Goal: Task Accomplishment & Management: Use online tool/utility

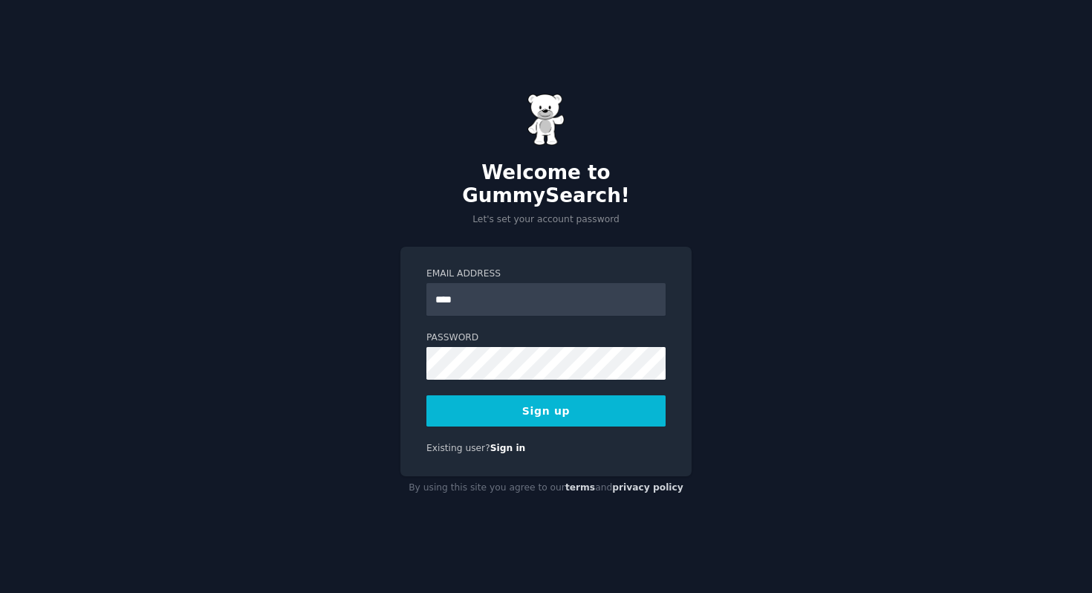
type input "**********"
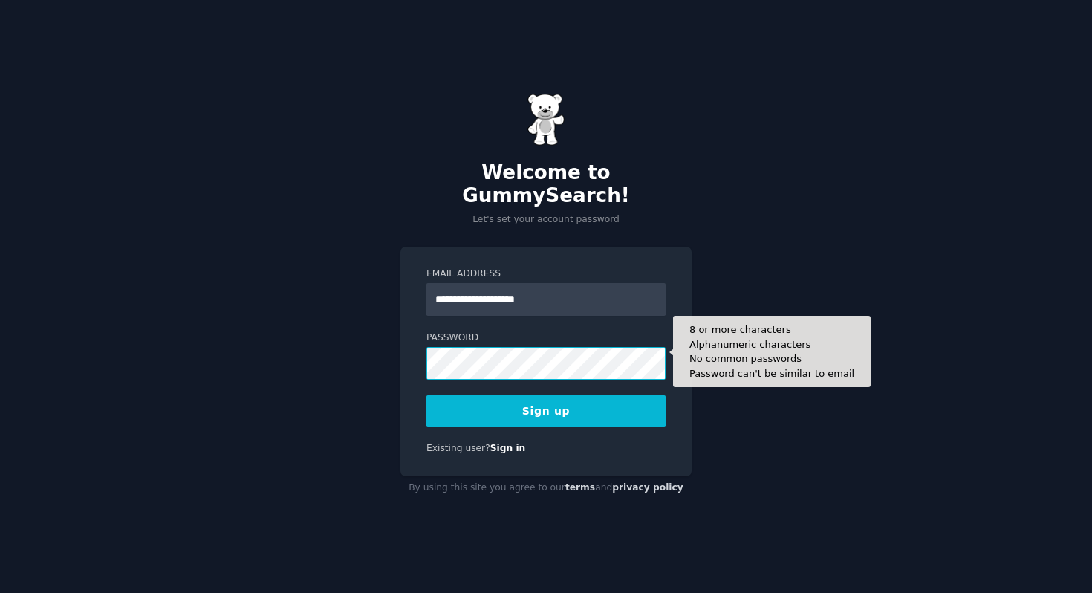
click at [426, 395] on button "Sign up" at bounding box center [545, 410] width 239 height 31
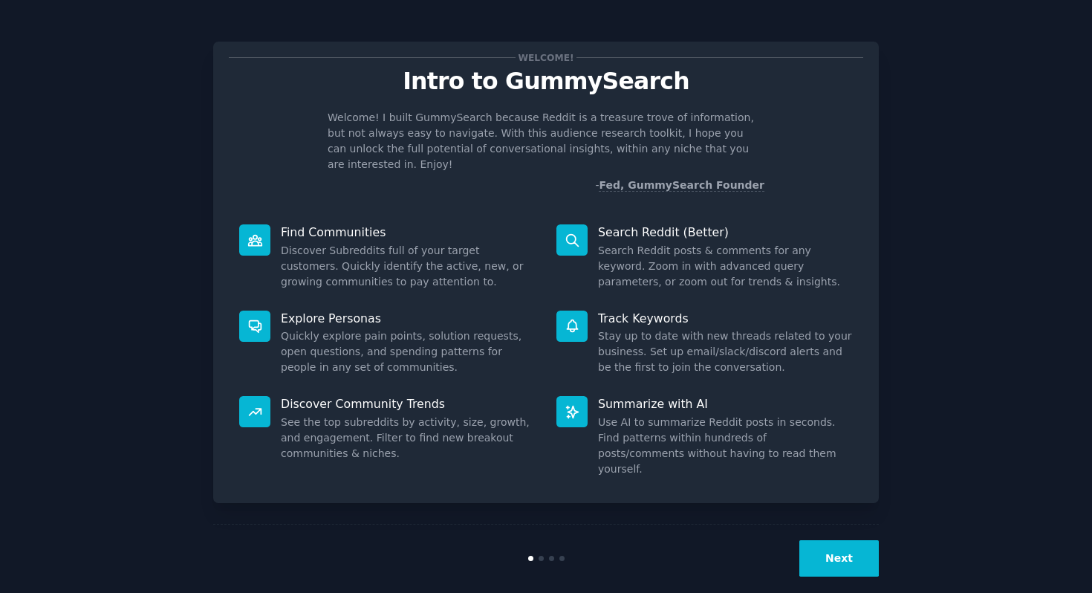
click at [840, 551] on button "Next" at bounding box center [838, 558] width 79 height 36
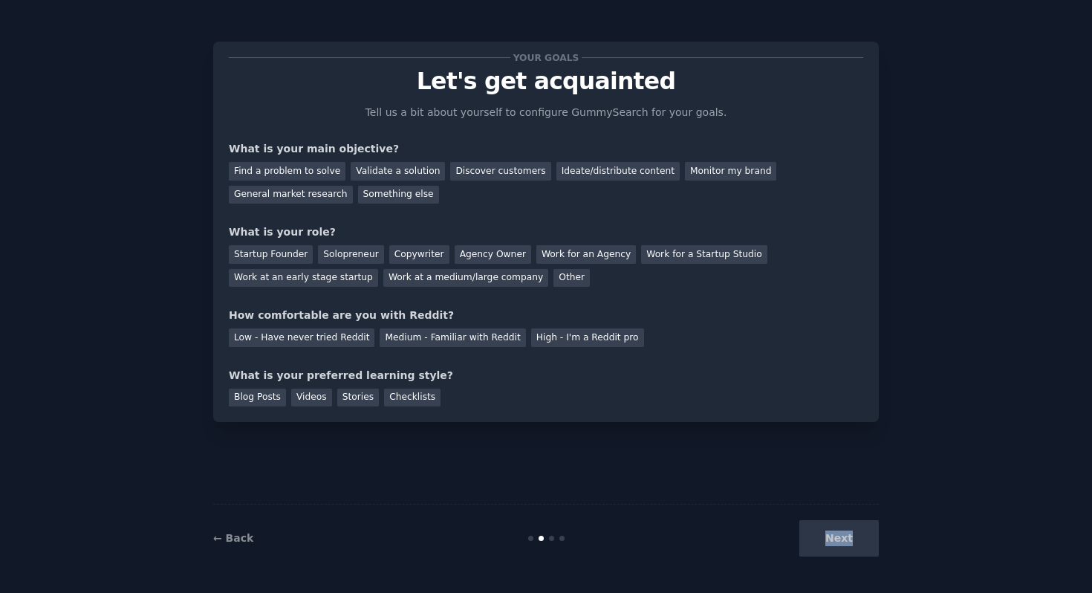
click at [840, 551] on div "Next" at bounding box center [767, 538] width 222 height 36
click at [813, 539] on div "Next" at bounding box center [767, 538] width 222 height 36
click at [319, 174] on div "Find a problem to solve" at bounding box center [287, 171] width 117 height 19
click at [553, 278] on div "Other" at bounding box center [571, 278] width 36 height 19
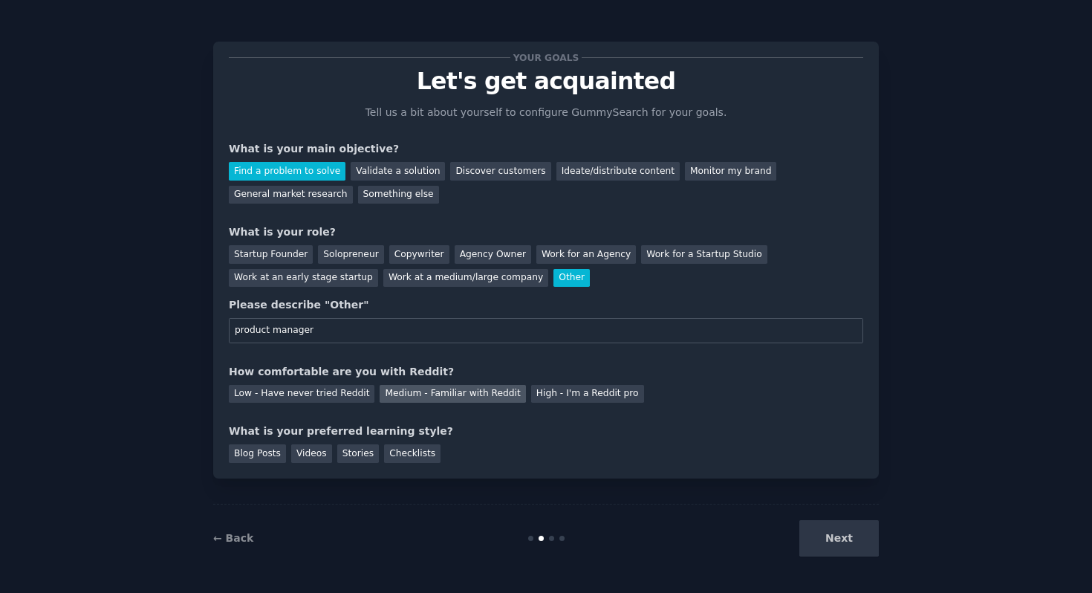
type input "product manager"
click at [382, 397] on div "Medium - Familiar with Reddit" at bounding box center [452, 394] width 146 height 19
click at [365, 457] on div "Stories" at bounding box center [358, 453] width 42 height 19
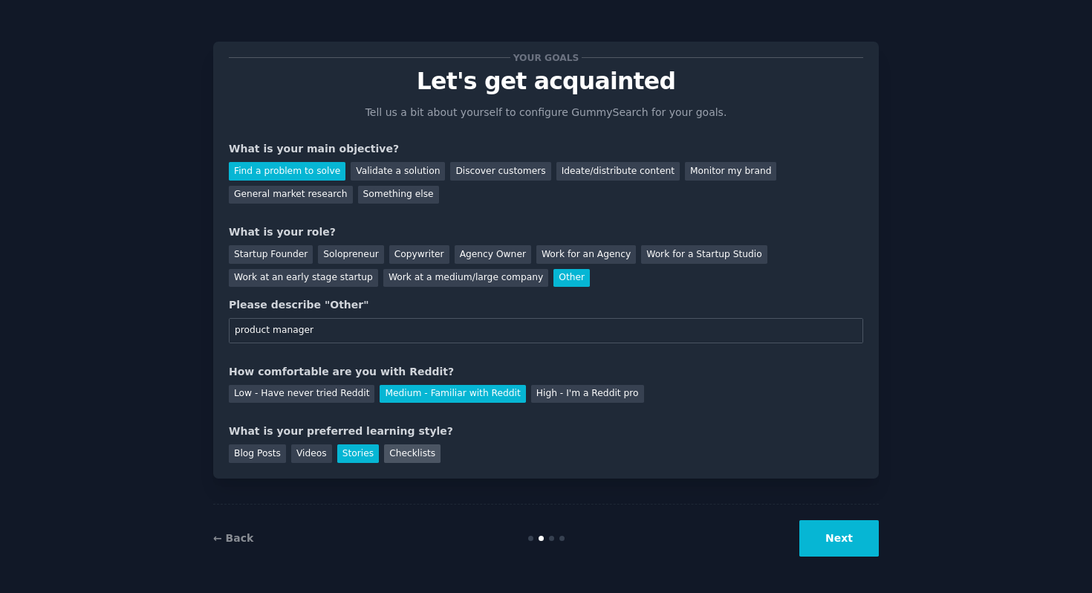
click at [409, 460] on div "Checklists" at bounding box center [412, 453] width 56 height 19
click at [350, 458] on div "Stories" at bounding box center [358, 453] width 42 height 19
click at [257, 452] on div "Blog Posts" at bounding box center [257, 453] width 57 height 19
click at [376, 452] on div "Blog Posts Videos Stories Checklists" at bounding box center [546, 451] width 634 height 24
click at [364, 452] on div "Stories" at bounding box center [358, 453] width 42 height 19
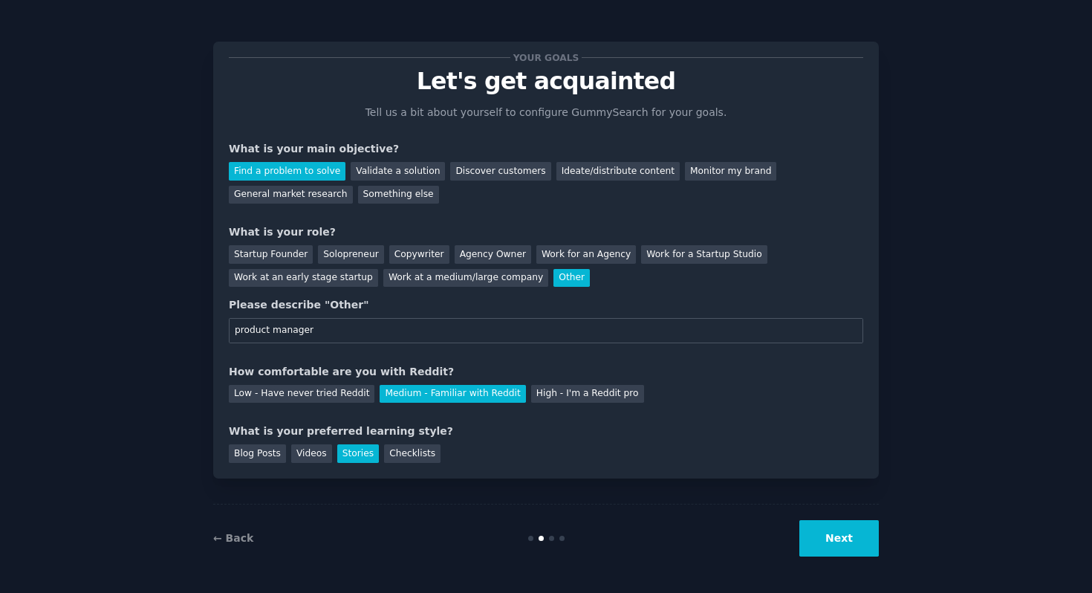
click at [825, 535] on button "Next" at bounding box center [838, 538] width 79 height 36
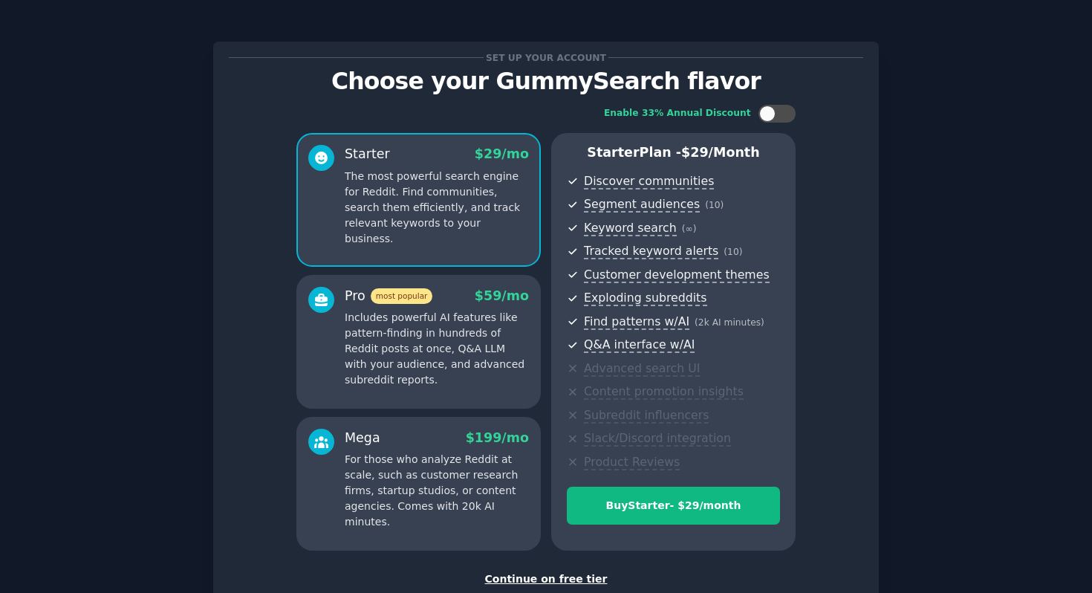
click at [500, 576] on div "Continue on free tier" at bounding box center [546, 579] width 634 height 16
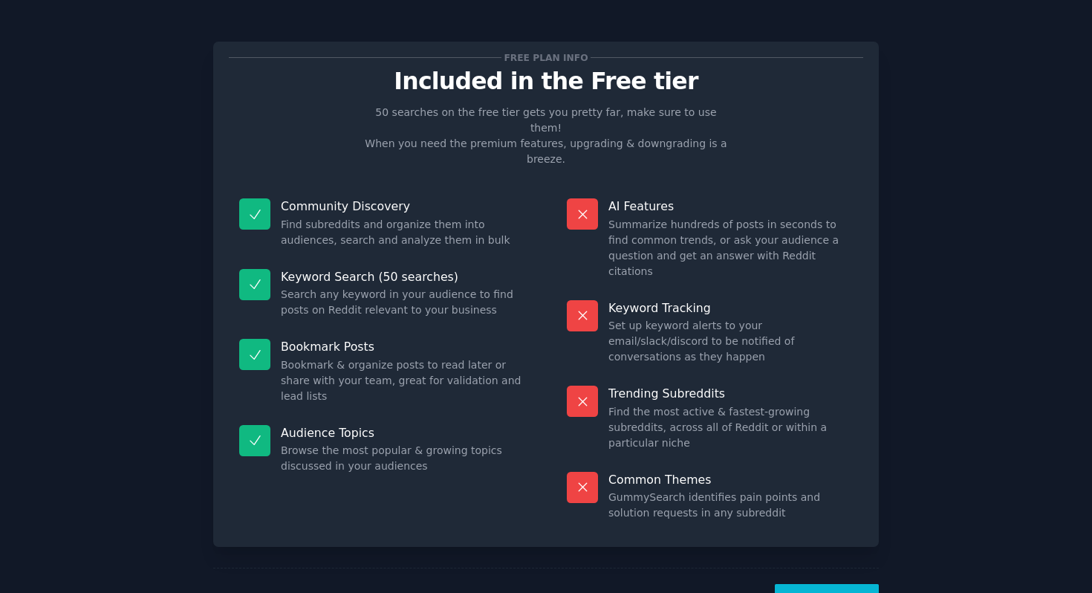
click at [835, 584] on button "Let's Go!" at bounding box center [826, 602] width 104 height 36
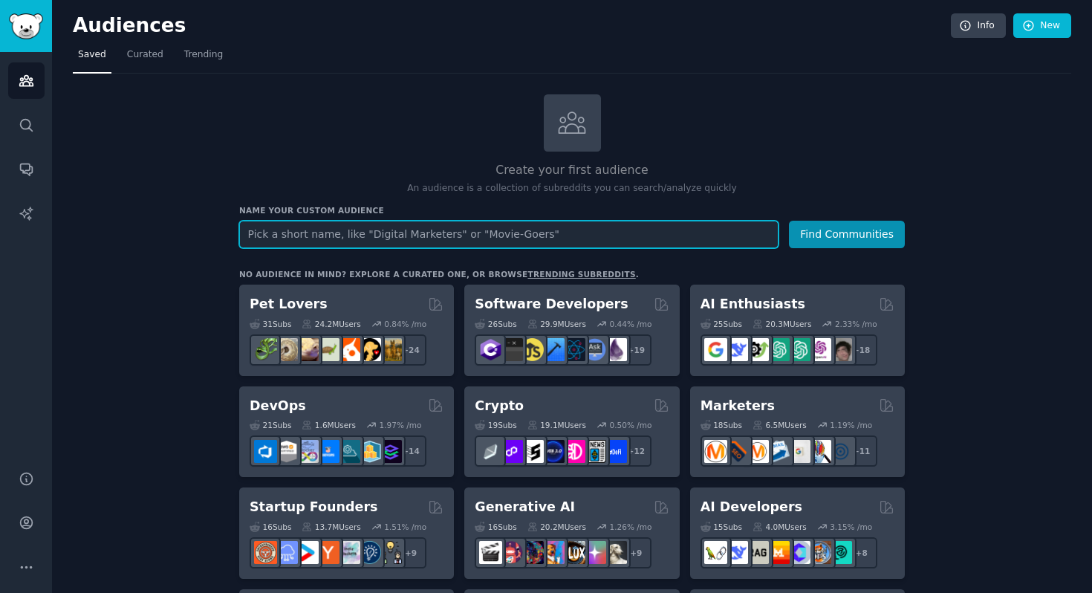
click at [506, 229] on input "text" at bounding box center [508, 234] width 539 height 27
type input "baking"
click at [789, 221] on button "Find Communities" at bounding box center [847, 234] width 116 height 27
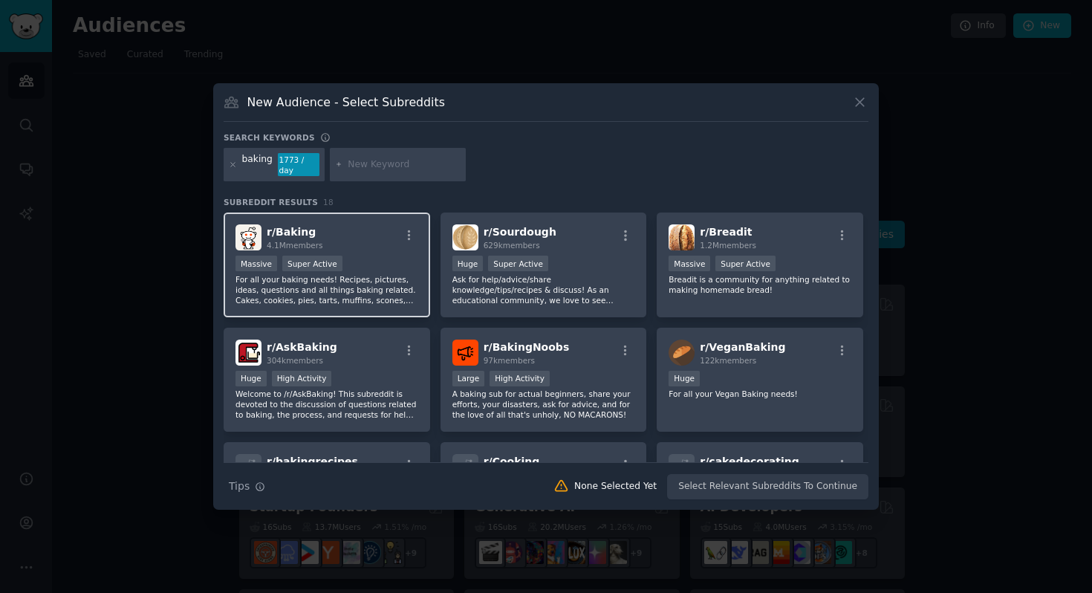
click at [382, 282] on p "For all your baking needs! Recipes, pictures, ideas, questions and all things b…" at bounding box center [326, 289] width 183 height 31
